Goal: Information Seeking & Learning: Learn about a topic

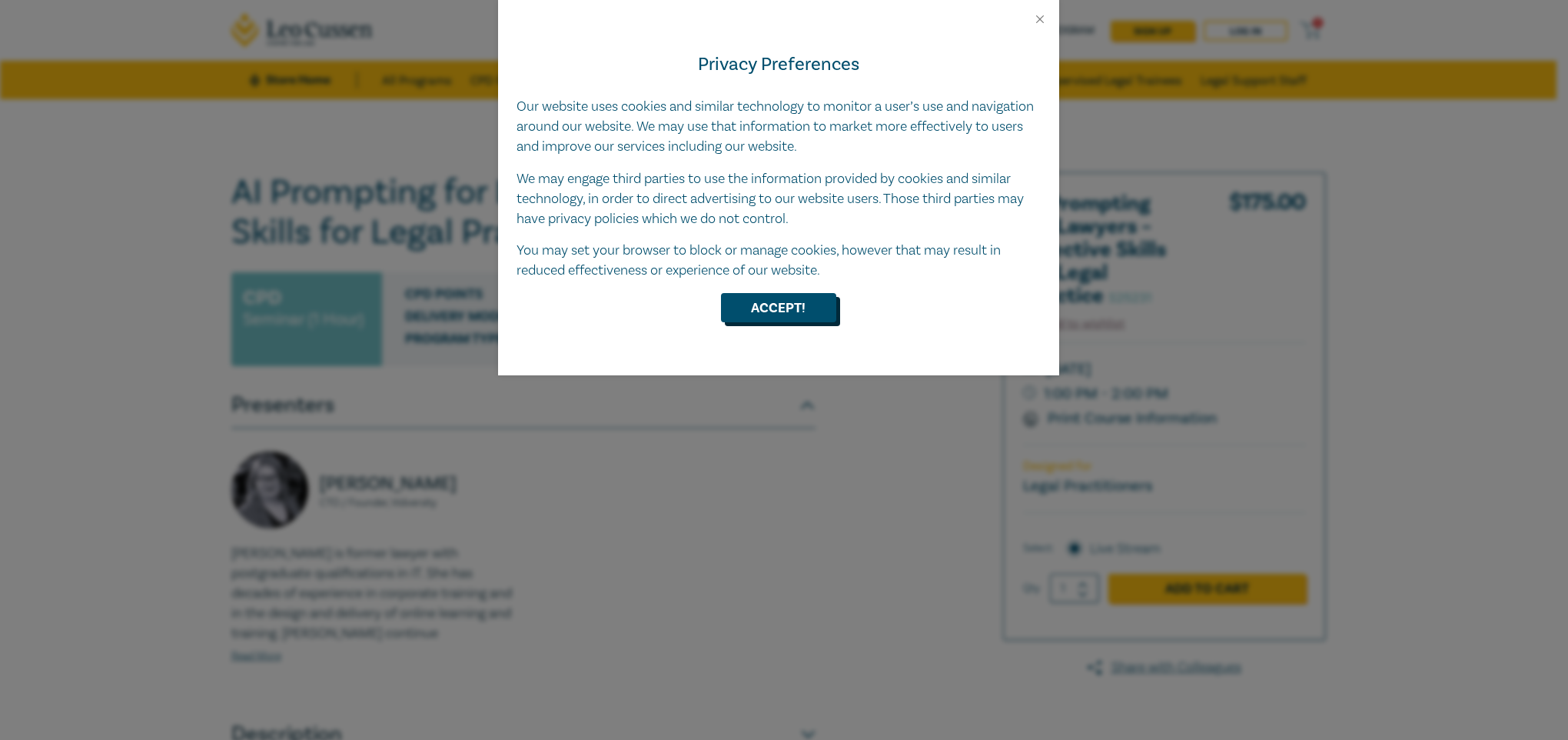
click at [786, 317] on button "Accept!" at bounding box center [779, 307] width 115 height 29
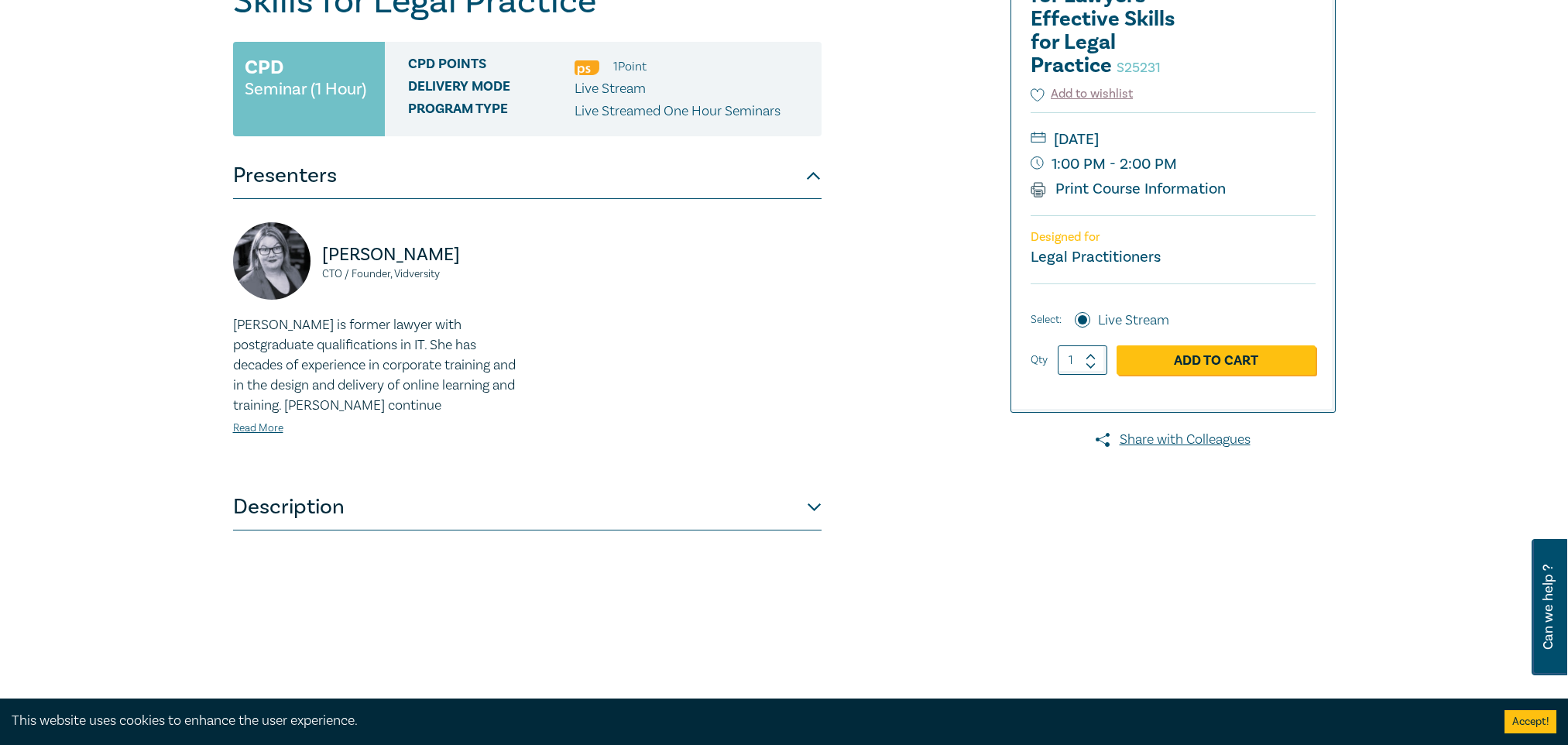
scroll to position [310, 0]
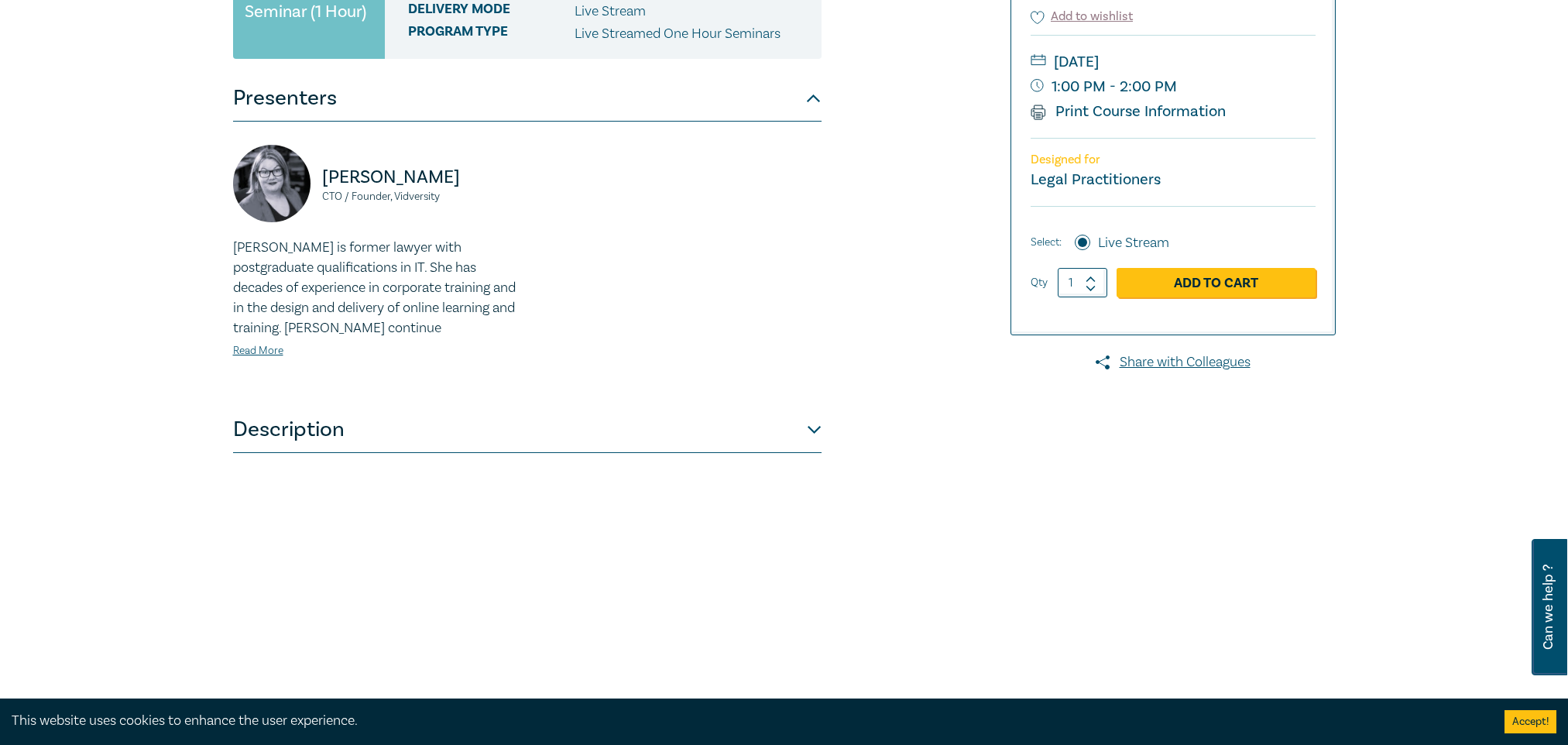
click at [443, 287] on p "[PERSON_NAME] is former lawyer with postgraduate qualifications in IT. She has …" at bounding box center [376, 288] width 285 height 101
click at [412, 293] on p "[PERSON_NAME] is former lawyer with postgraduate qualifications in IT. She has …" at bounding box center [376, 288] width 285 height 101
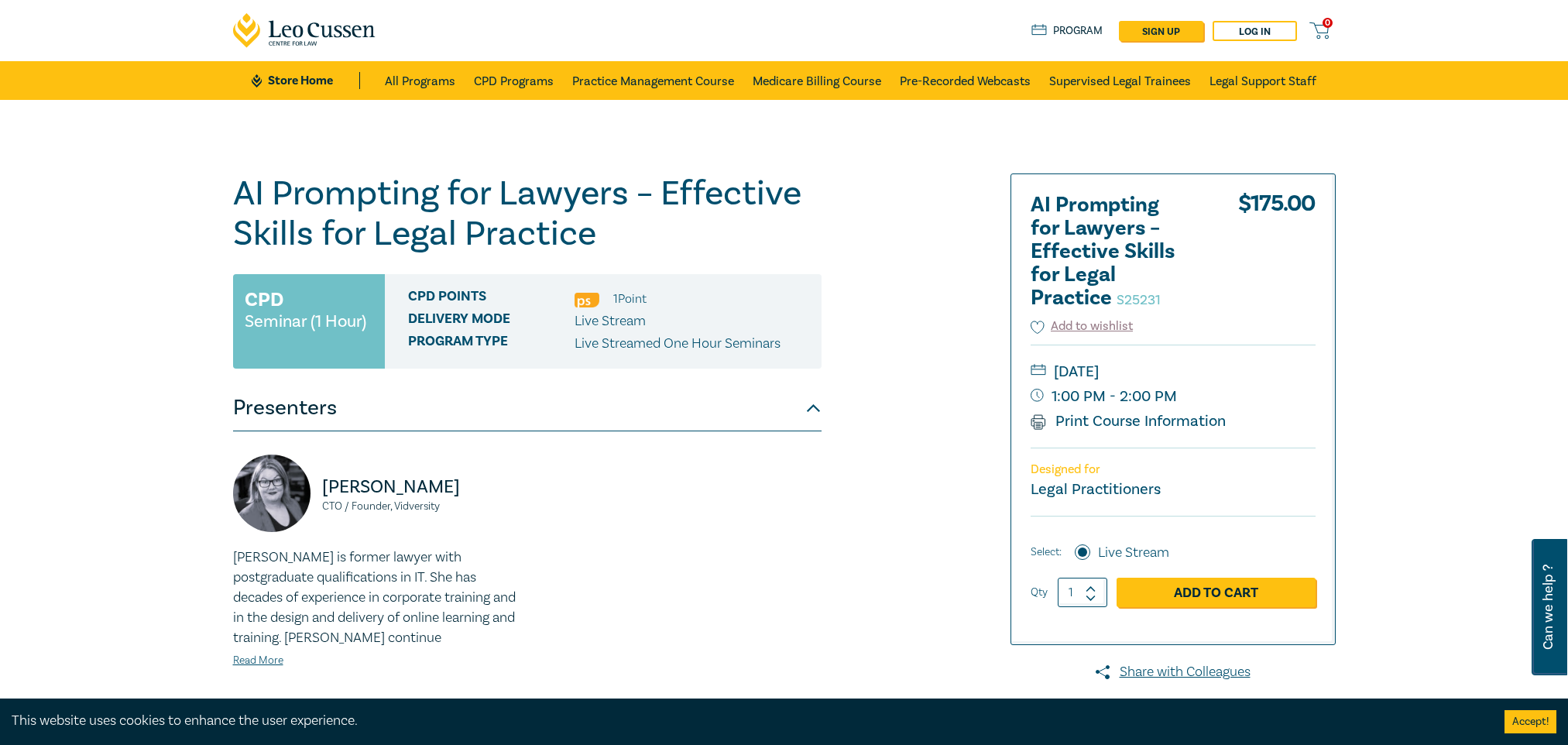
scroll to position [233, 0]
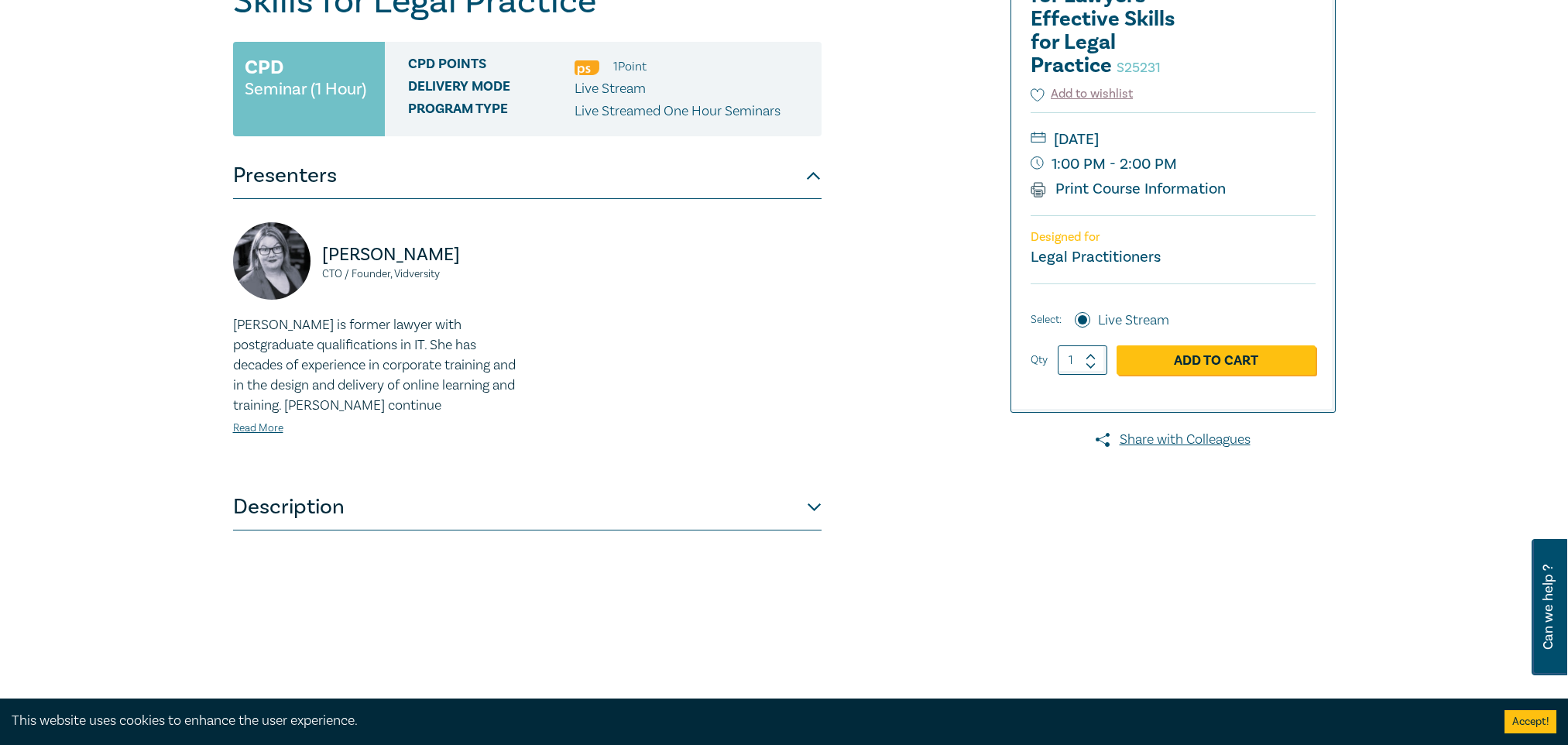
click at [315, 519] on button "Description" at bounding box center [528, 507] width 589 height 47
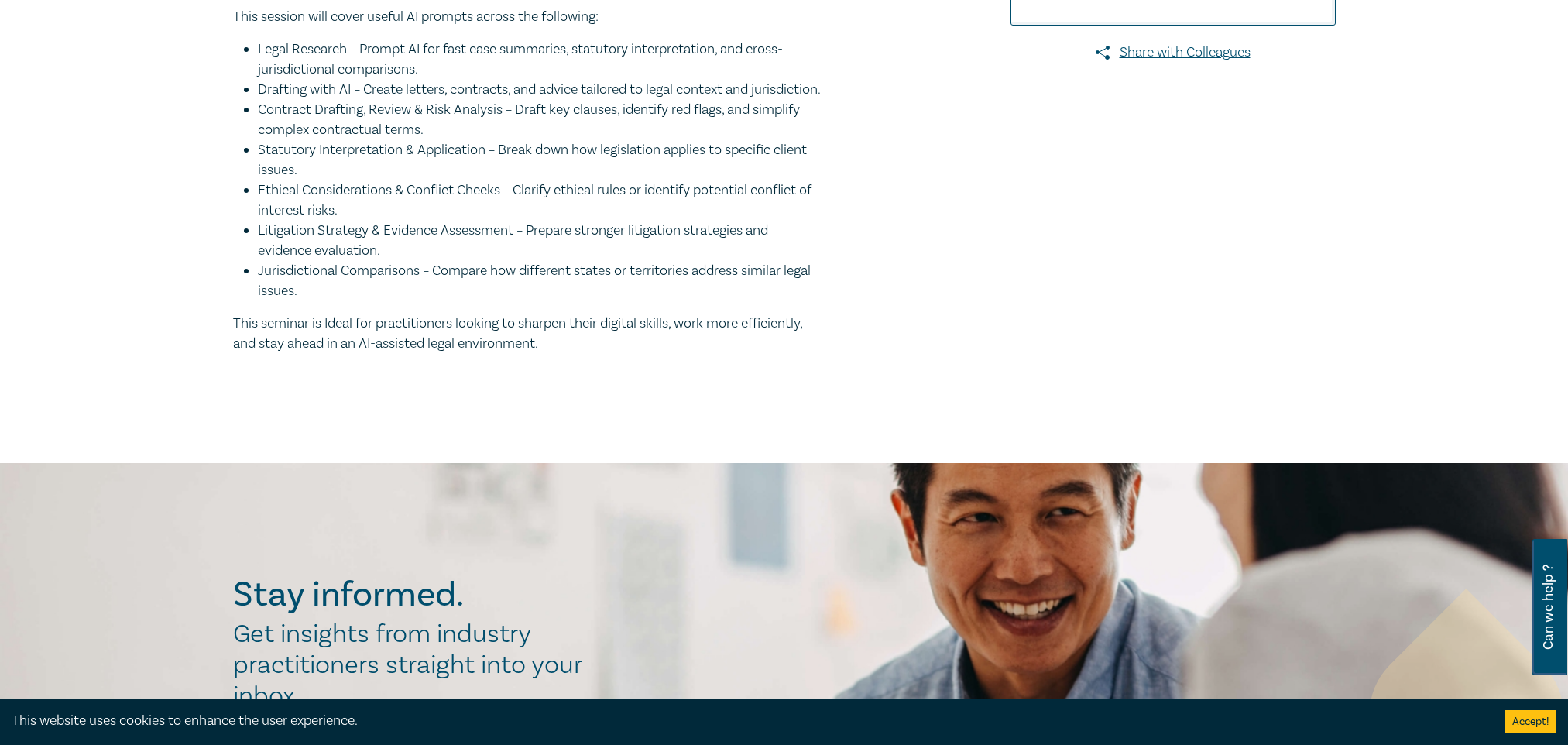
scroll to position [542, 0]
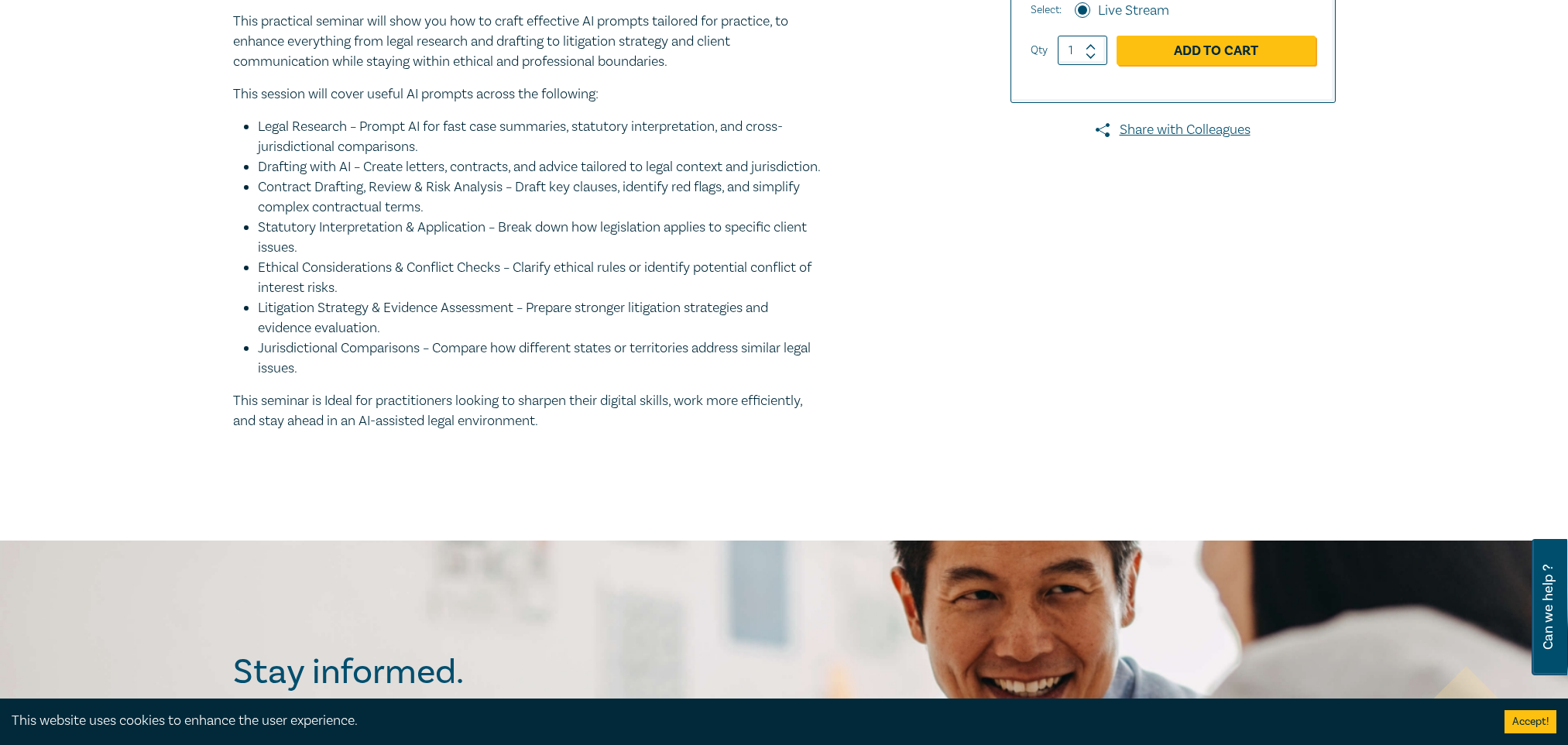
click at [616, 217] on li "Contract Drafting, Review & Risk Analysis – Draft key clauses, identify red fla…" at bounding box center [540, 198] width 563 height 41
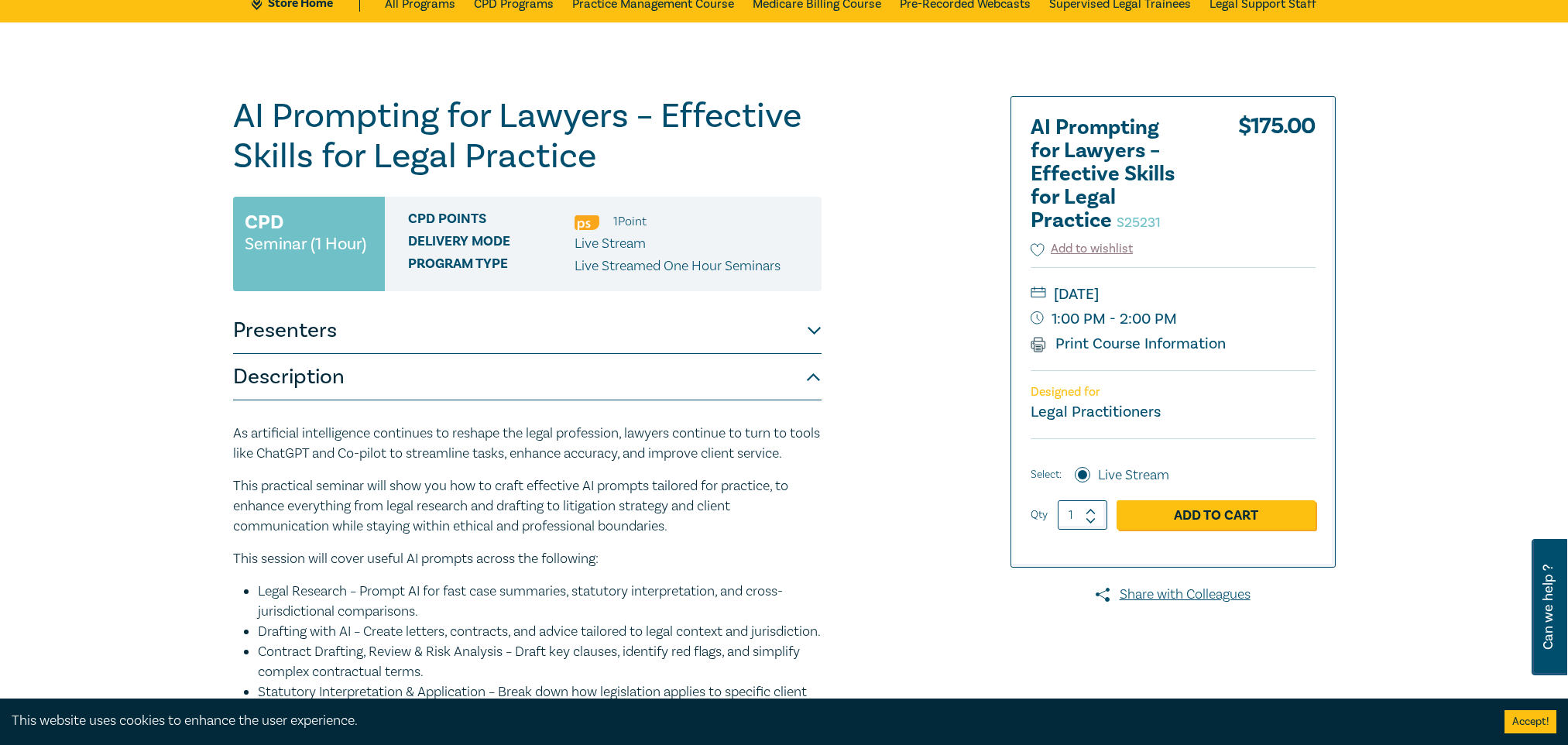
scroll to position [0, 0]
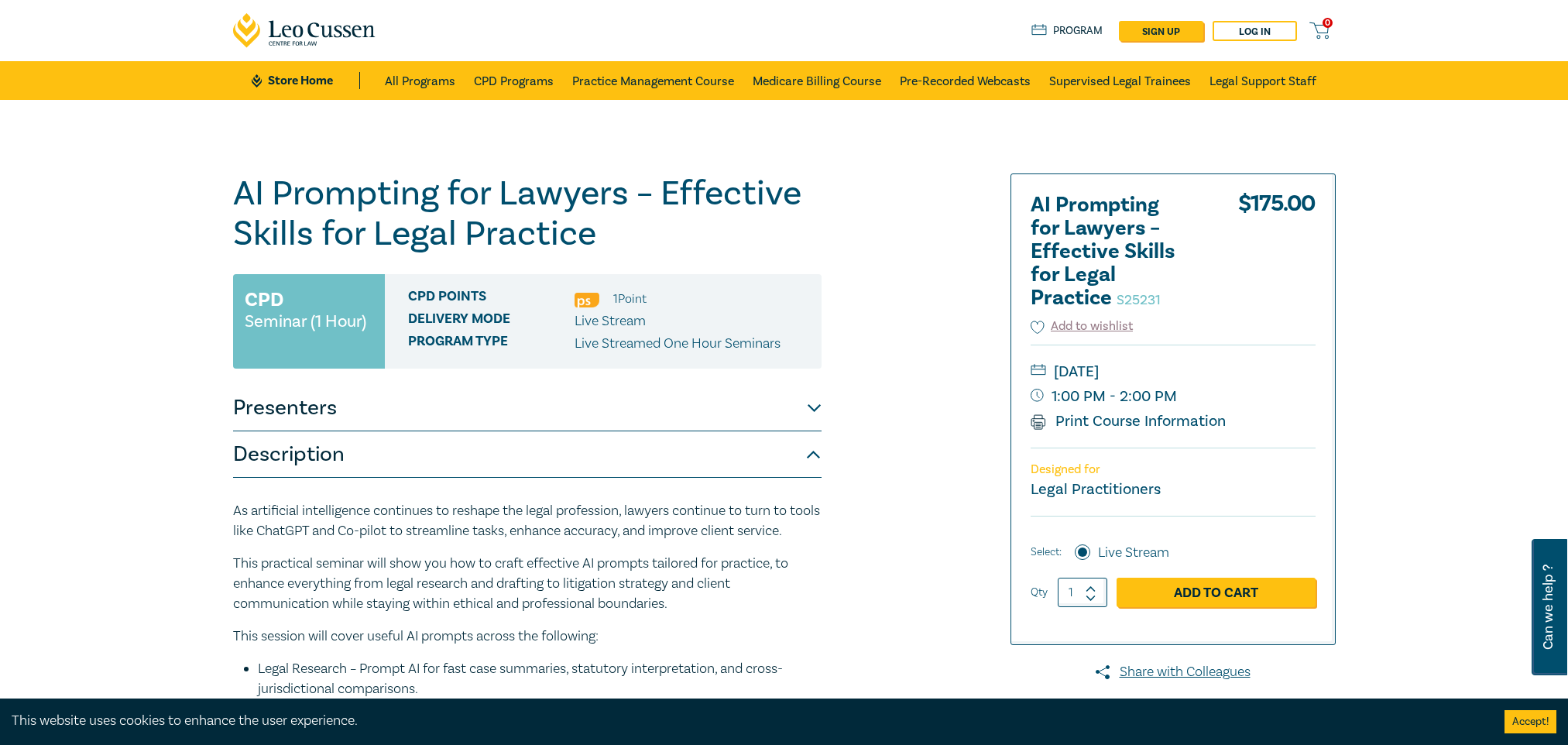
click at [600, 201] on h1 "AI Prompting for Lawyers – Effective Skills for Legal Practice S25231" at bounding box center [528, 213] width 589 height 80
click at [675, 190] on h1 "AI Prompting for Lawyers – Effective Skills for Legal Practice S25231" at bounding box center [528, 213] width 589 height 80
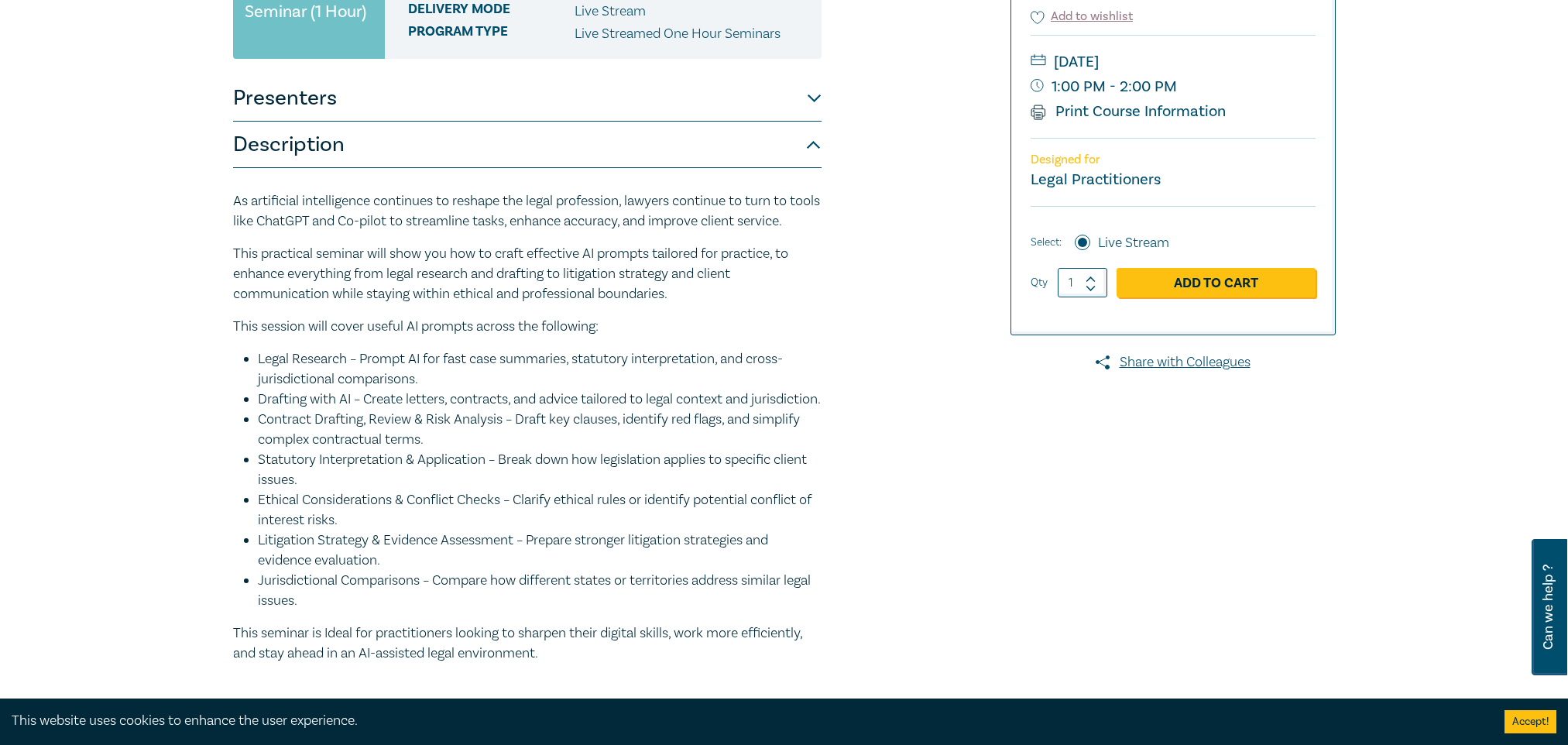
scroll to position [387, 0]
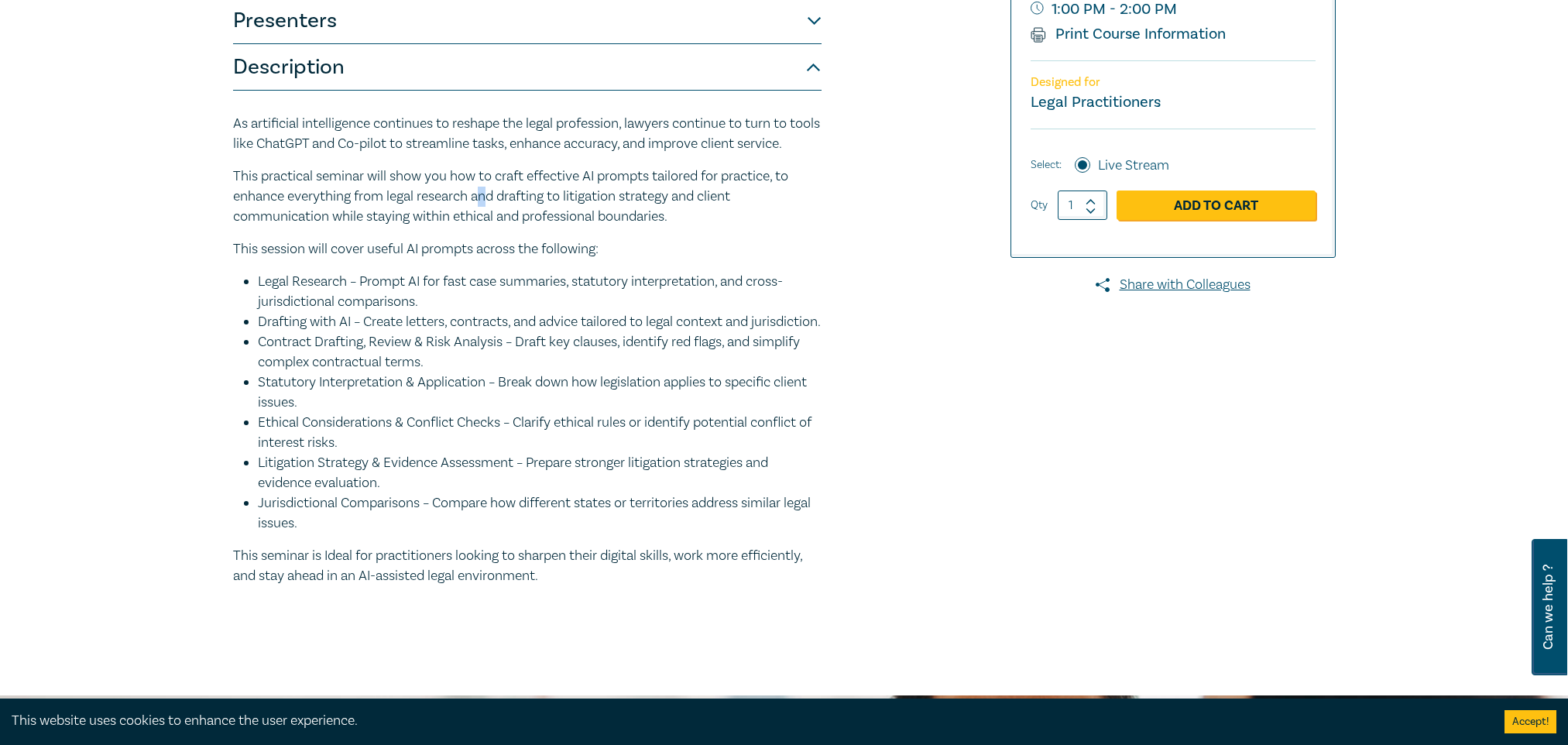
click at [487, 215] on p "This practical seminar will show you how to craft effective AI prompts tailored…" at bounding box center [528, 196] width 589 height 60
drag, startPoint x: 487, startPoint y: 215, endPoint x: 478, endPoint y: 222, distance: 11.4
click at [478, 222] on p "This practical seminar will show you how to craft effective AI prompts tailored…" at bounding box center [528, 196] width 589 height 60
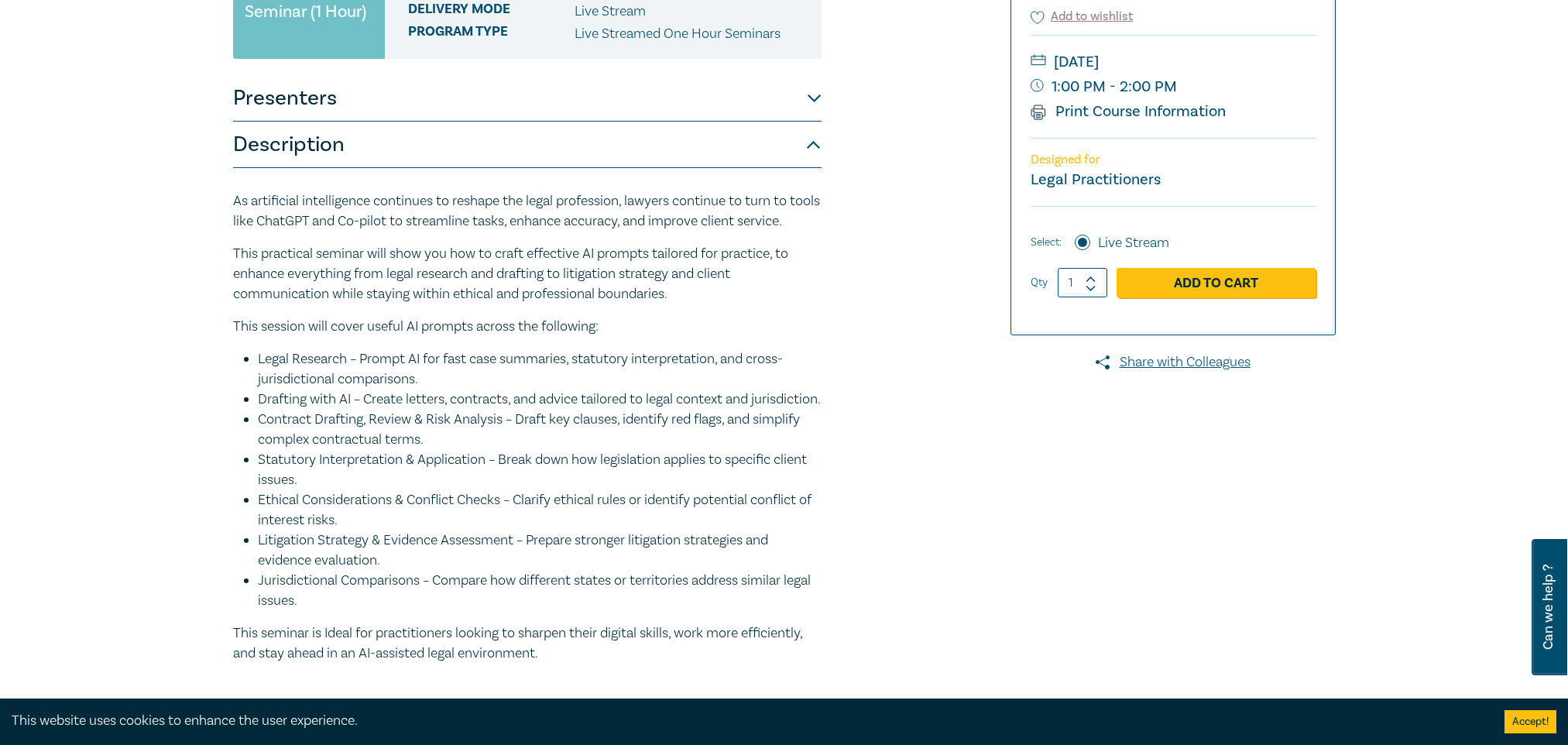
scroll to position [0, 0]
